Goal: Task Accomplishment & Management: Manage account settings

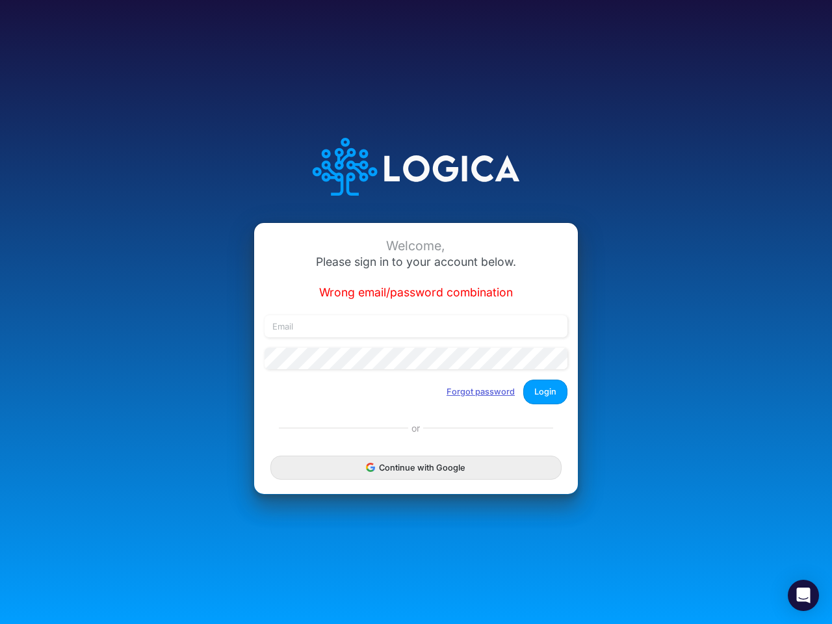
click at [481, 391] on button "Forgot password" at bounding box center [480, 391] width 85 height 21
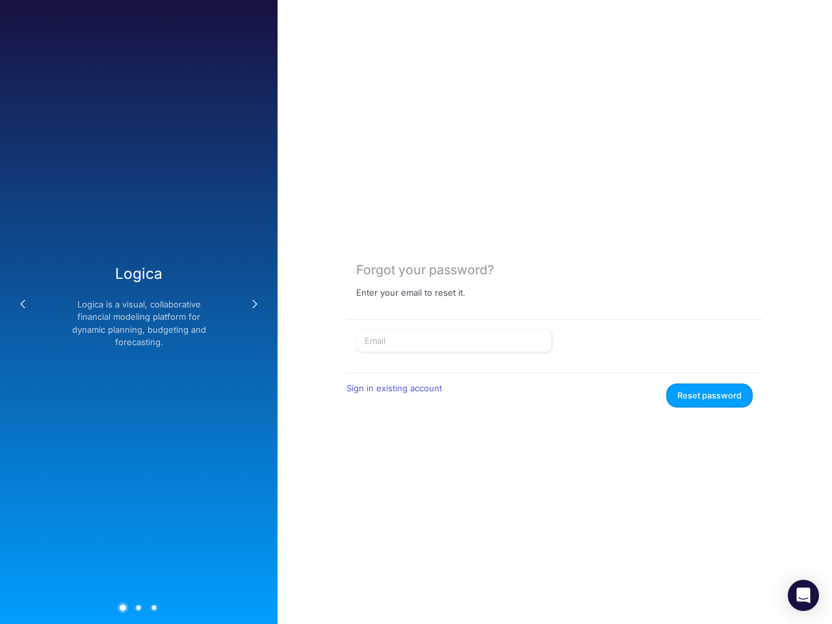
click at [545, 391] on div "Sign in existing account" at bounding box center [447, 396] width 203 height 24
click at [416, 467] on div "Forgot your password? Enter your email to reset it. Sign in existing account Re…" at bounding box center [555, 312] width 555 height 624
click at [803, 595] on icon "Open Intercom Messenger" at bounding box center [804, 596] width 14 height 16
